Goal: Transaction & Acquisition: Book appointment/travel/reservation

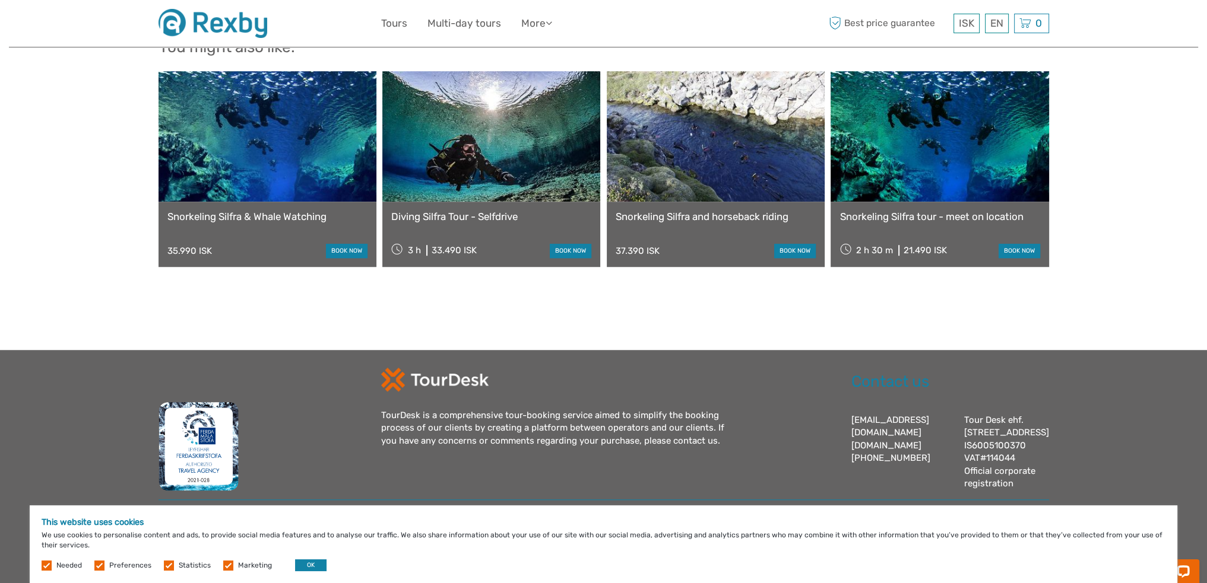
scroll to position [1122, 0]
click at [512, 149] on link at bounding box center [491, 136] width 218 height 131
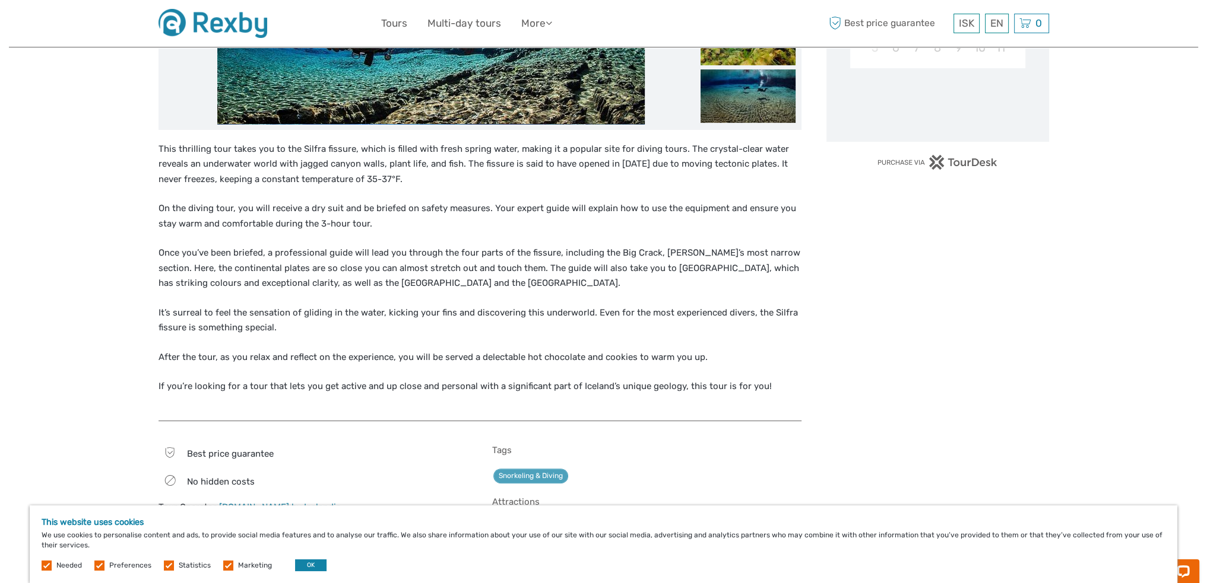
scroll to position [694, 0]
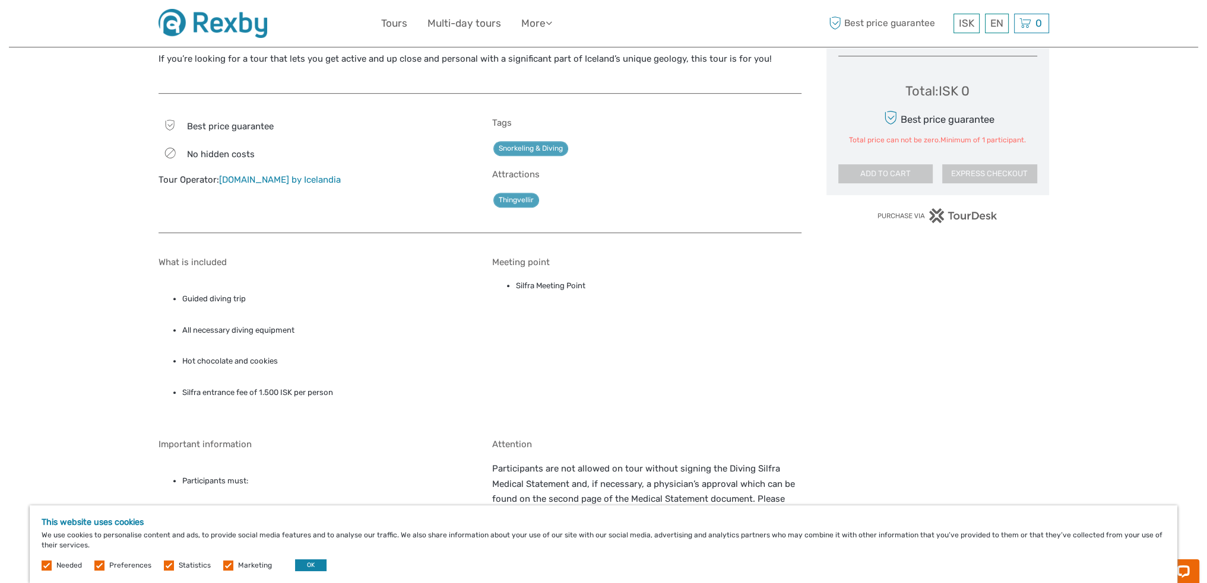
click at [271, 180] on link "Dive.is by Icelandia" at bounding box center [280, 180] width 122 height 11
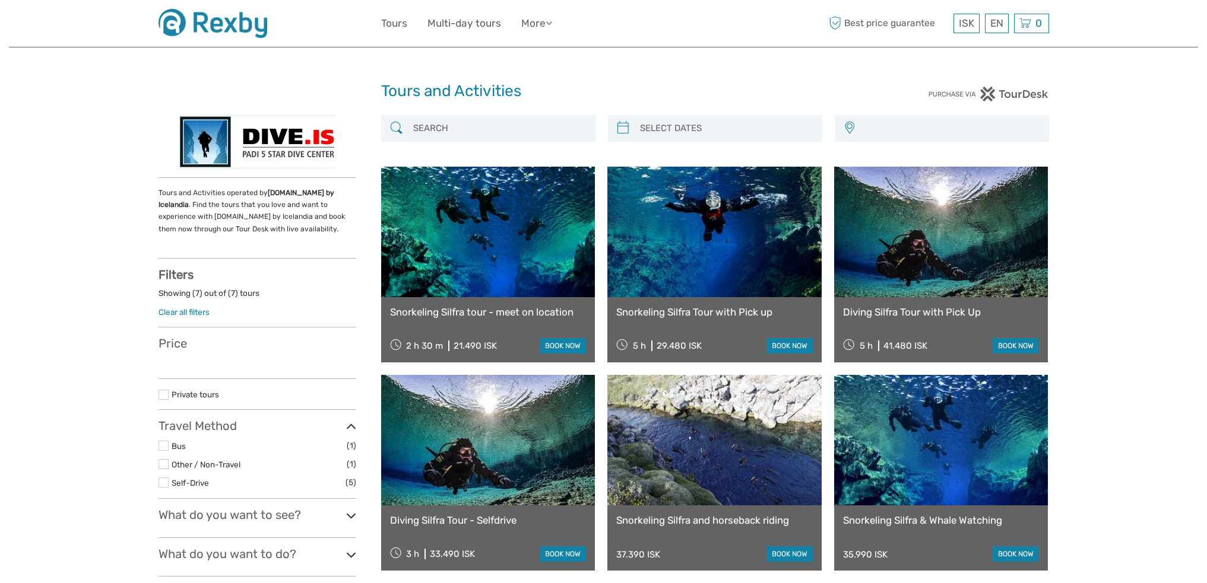
select select
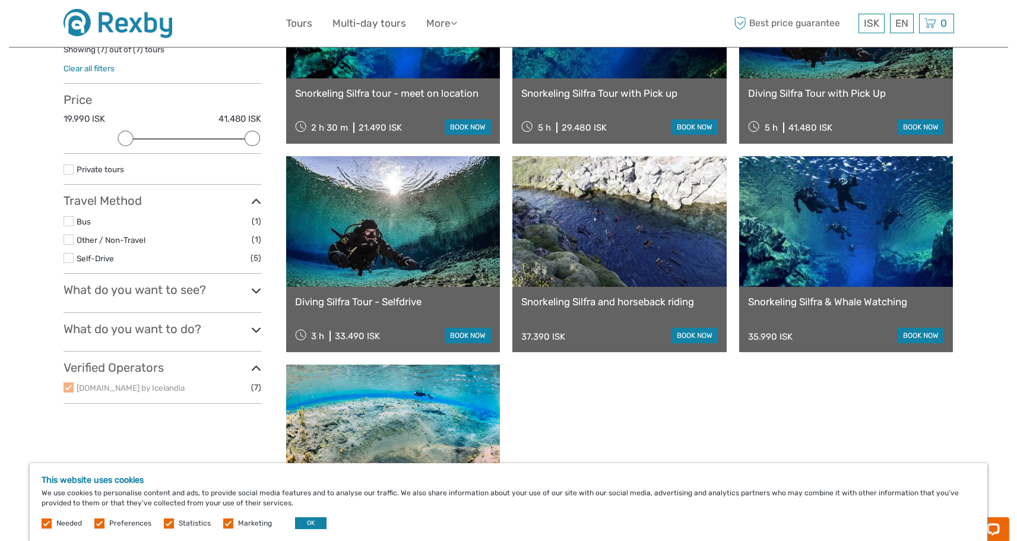
scroll to position [245, 0]
click at [310, 526] on button "OK" at bounding box center [310, 523] width 31 height 12
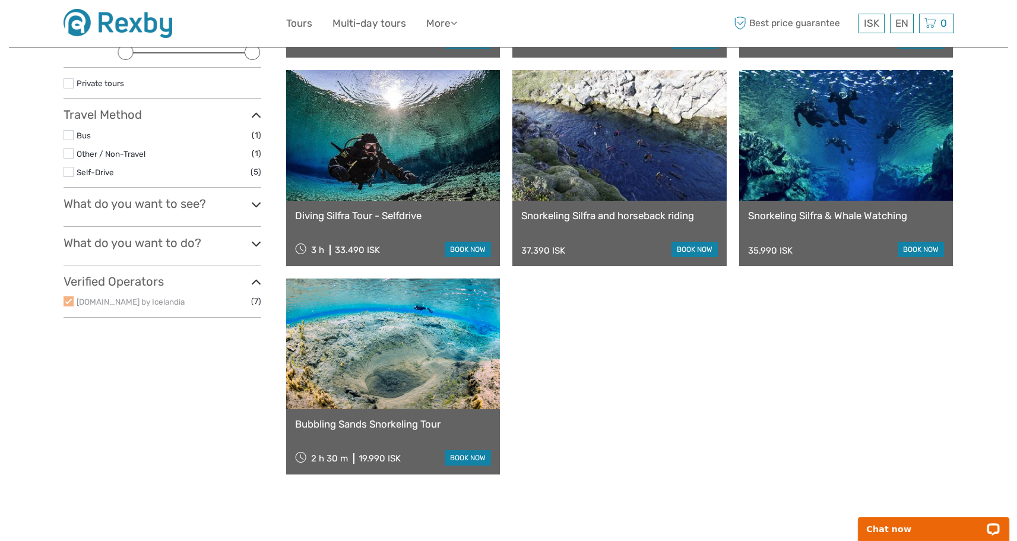
scroll to position [327, 0]
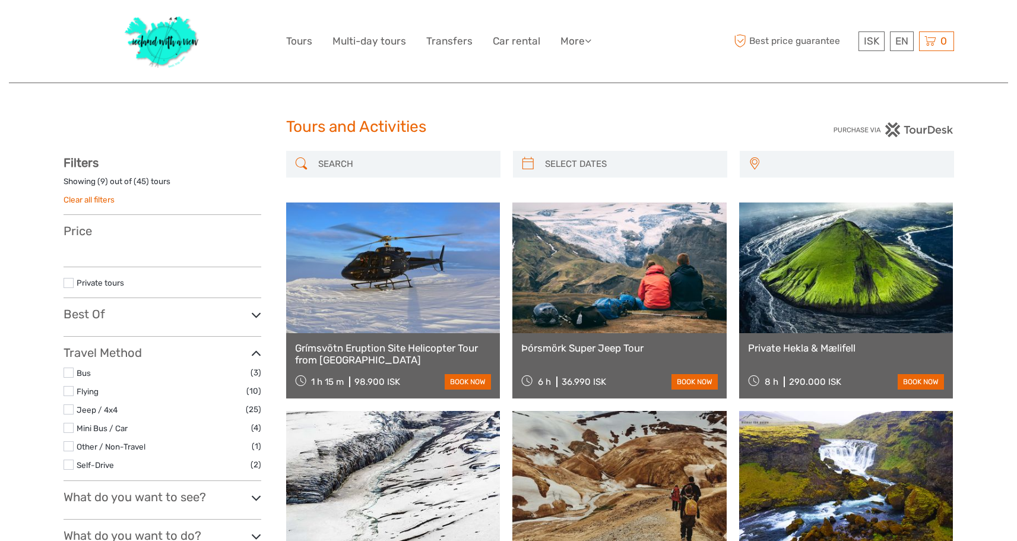
select select
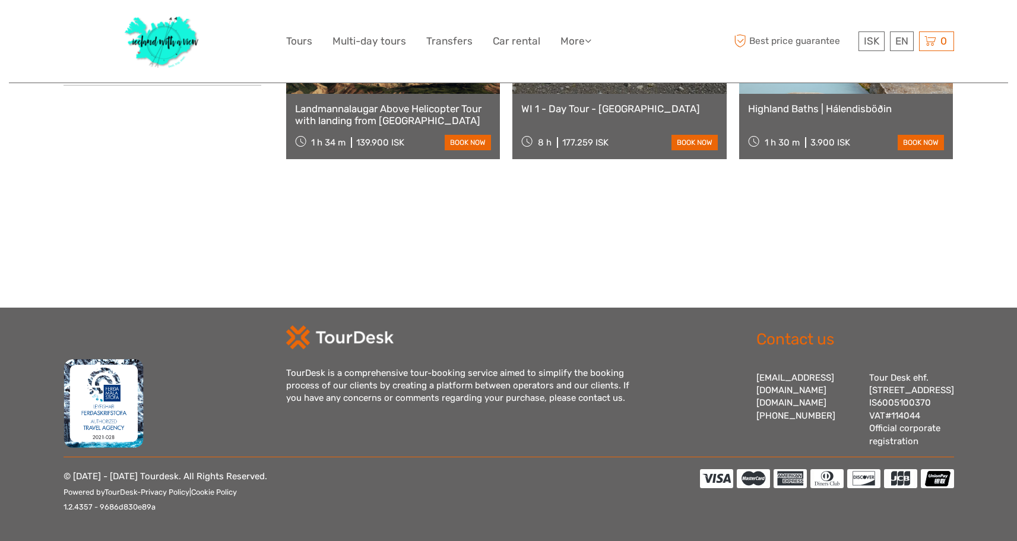
select select
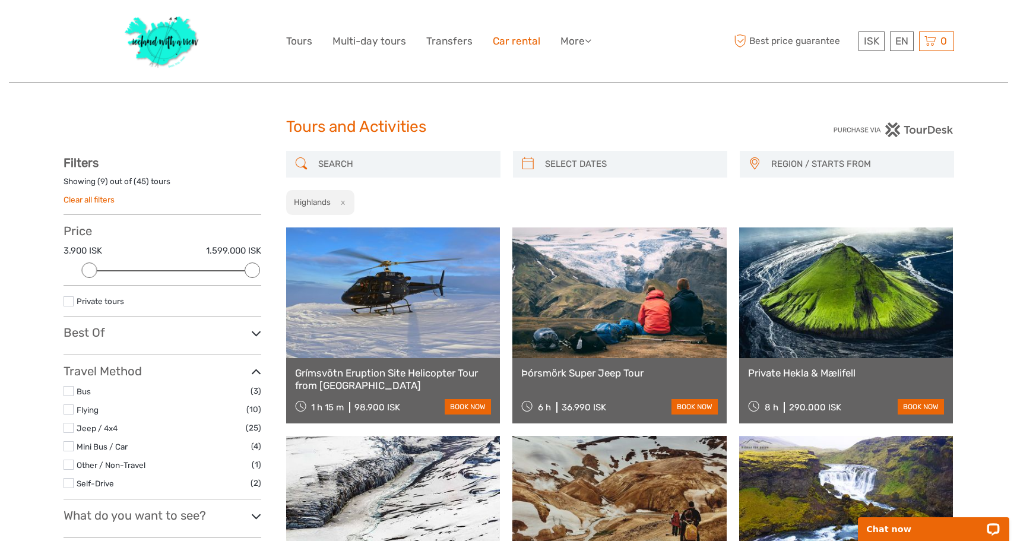
click at [525, 36] on link "Car rental" at bounding box center [516, 41] width 47 height 17
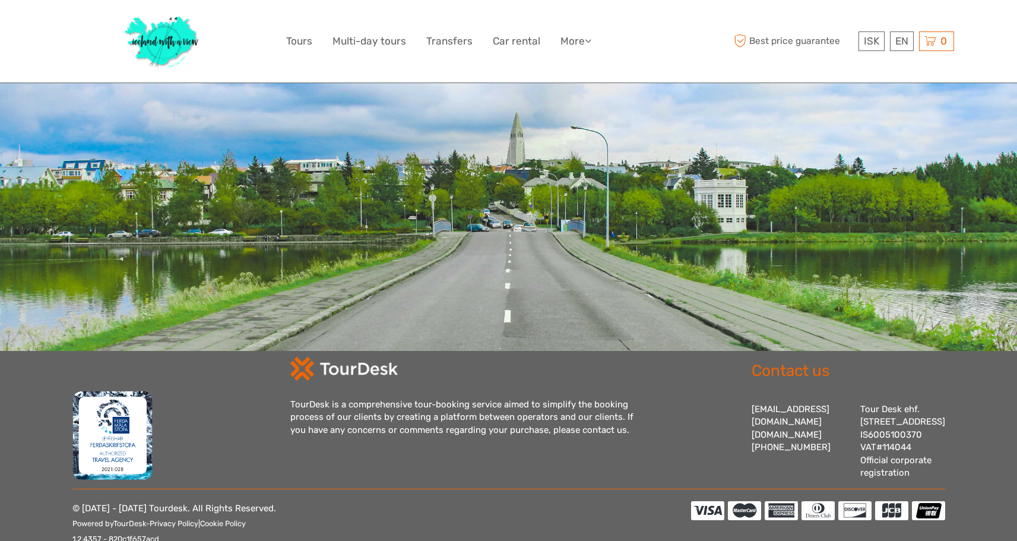
scroll to position [336, 0]
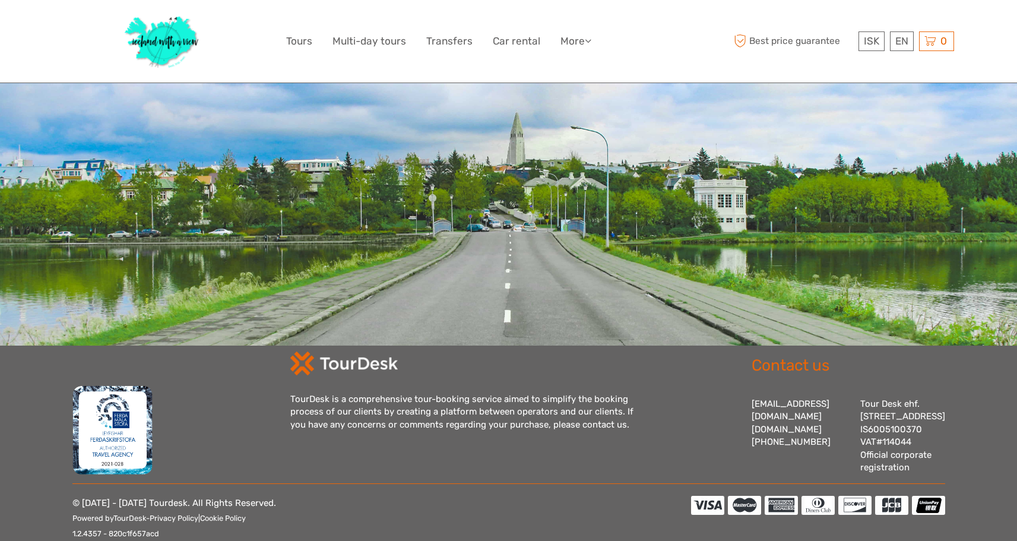
type input "08:00"
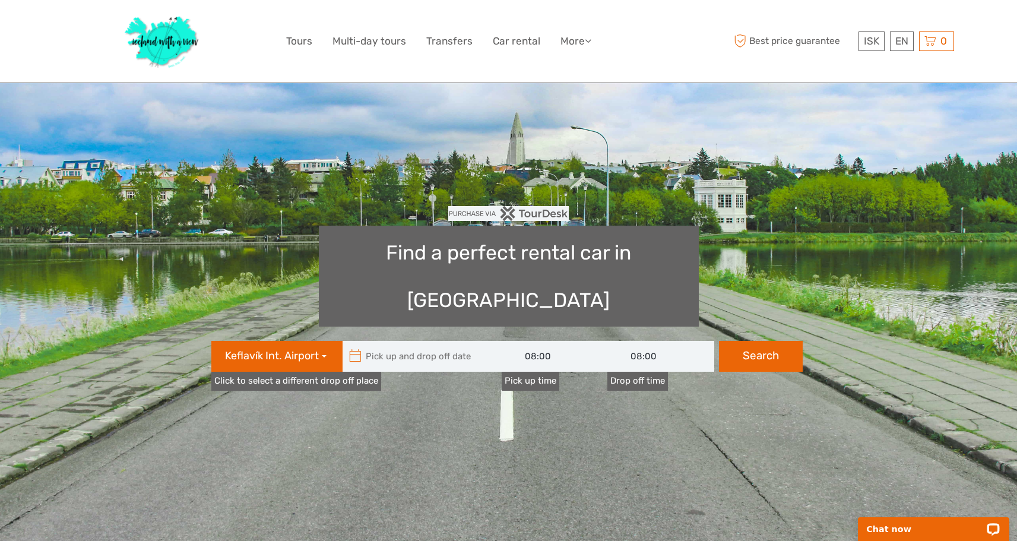
scroll to position [0, 0]
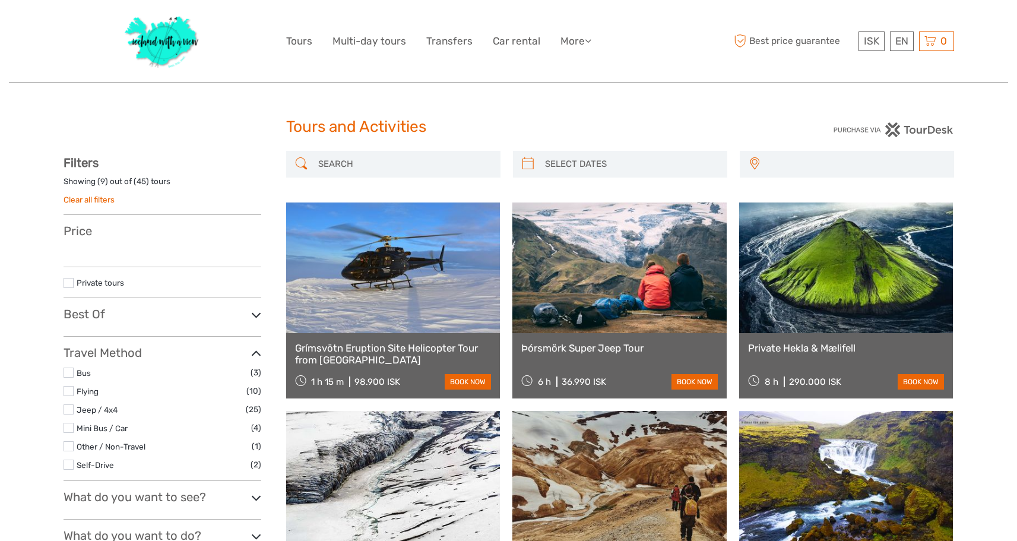
select select
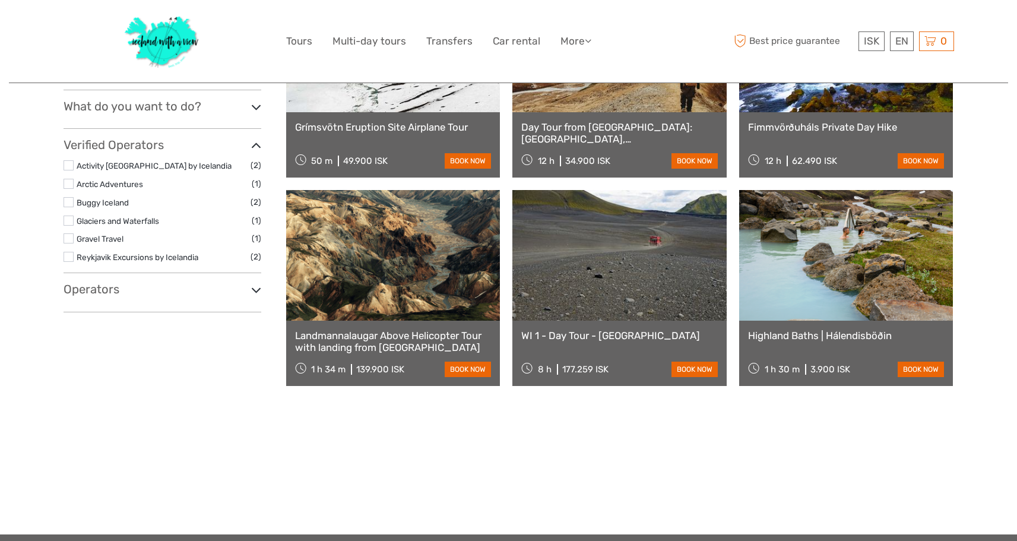
select select
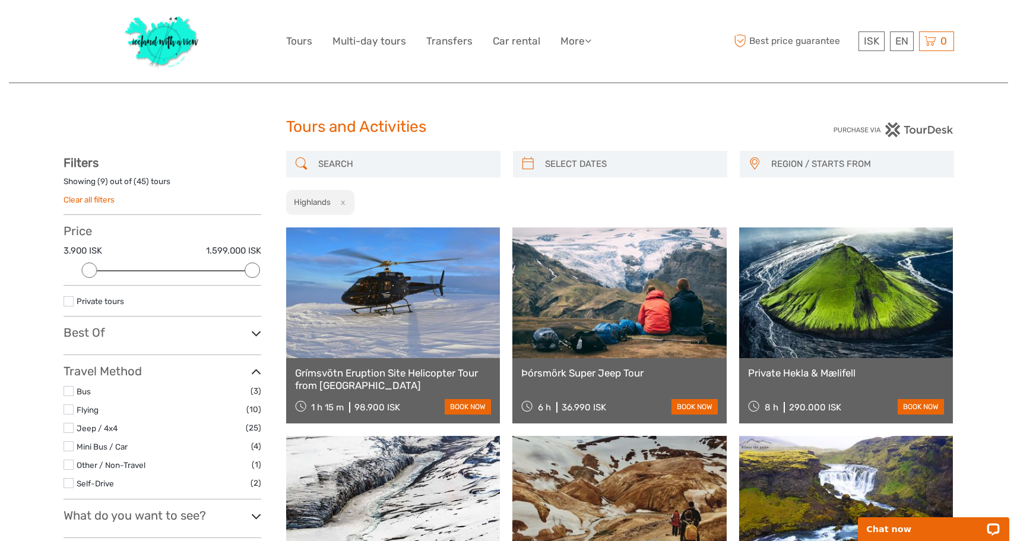
scroll to position [2, 0]
